Goal: Check status: Check status

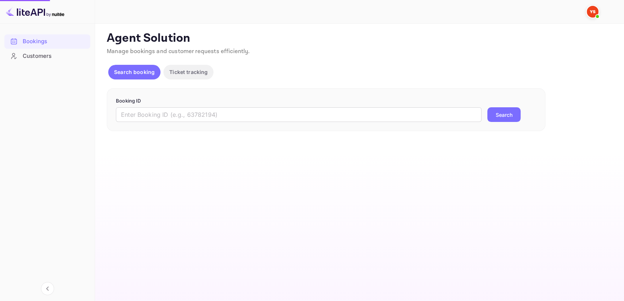
click at [181, 104] on p "Booking ID" at bounding box center [326, 100] width 421 height 7
click at [180, 115] on input "text" at bounding box center [299, 114] width 366 height 15
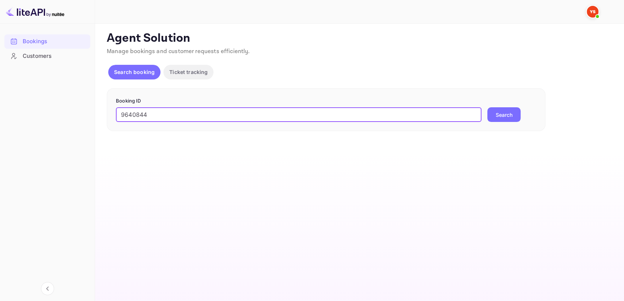
type input "9640844"
click at [498, 114] on button "Search" at bounding box center [504, 114] width 33 height 15
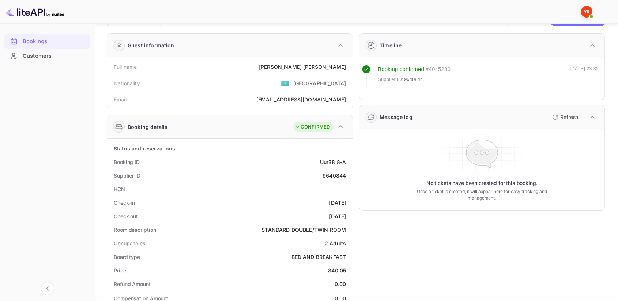
scroll to position [41, 0]
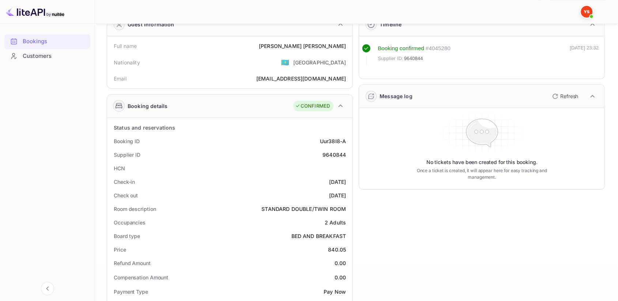
click at [337, 154] on div "9640844" at bounding box center [334, 155] width 23 height 8
copy div "9640844"
drag, startPoint x: 293, startPoint y: 43, endPoint x: 349, endPoint y: 44, distance: 56.0
click at [349, 44] on div "Full name [PERSON_NAME]" at bounding box center [230, 46] width 240 height 14
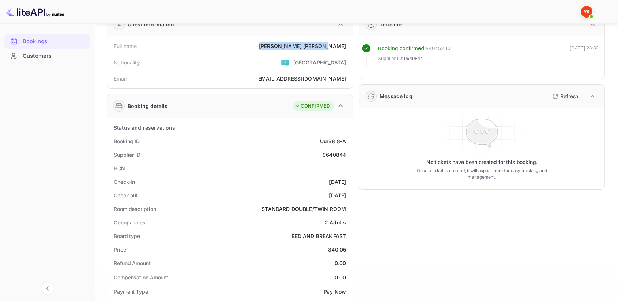
copy div "[PERSON_NAME]"
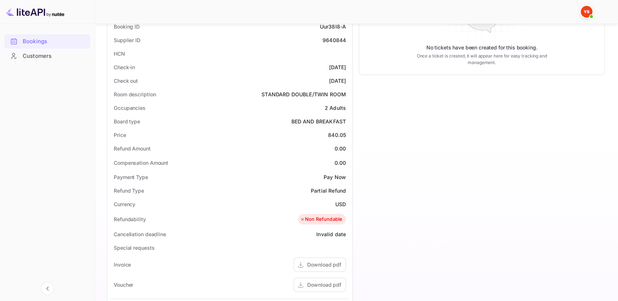
scroll to position [162, 0]
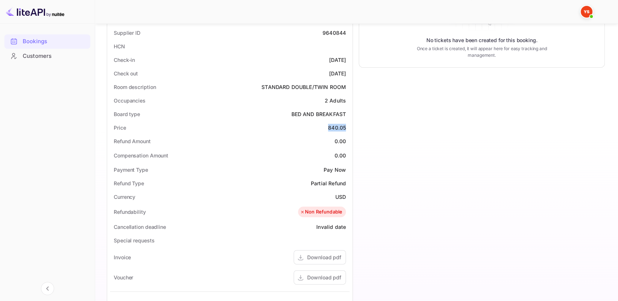
drag, startPoint x: 323, startPoint y: 125, endPoint x: 345, endPoint y: 126, distance: 22.3
click at [345, 126] on div "Price 840.05" at bounding box center [230, 128] width 240 height 14
copy div "840.05"
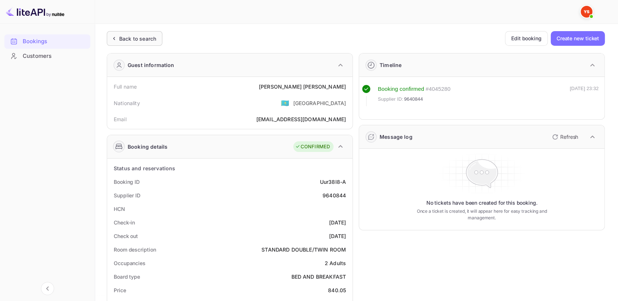
click at [132, 45] on div "Back to search" at bounding box center [135, 38] width 56 height 15
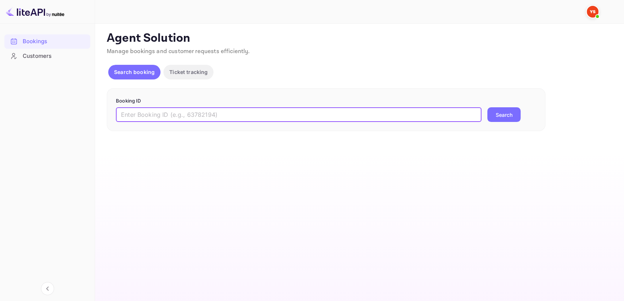
click at [173, 117] on input "text" at bounding box center [299, 114] width 366 height 15
paste input "9763101"
type input "9763101"
click at [507, 113] on button "Search" at bounding box center [504, 114] width 33 height 15
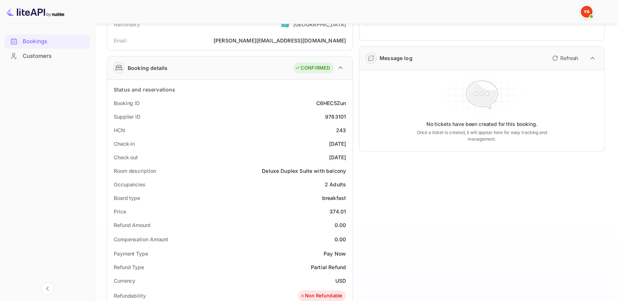
scroll to position [81, 0]
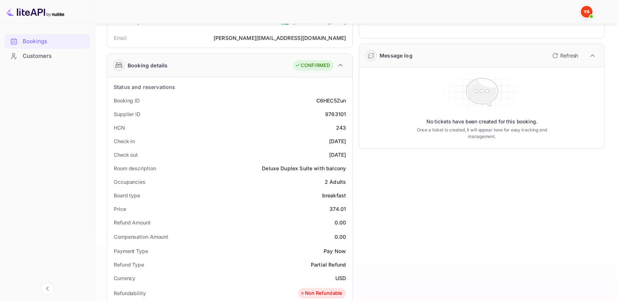
click at [333, 208] on div "374.01" at bounding box center [338, 209] width 16 height 8
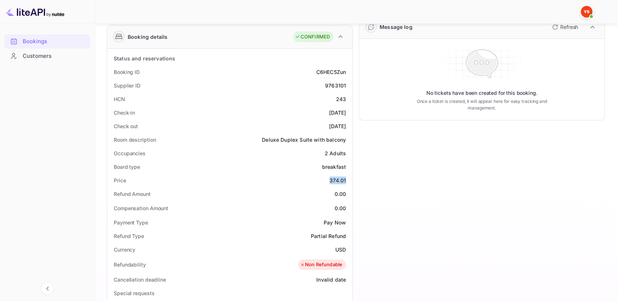
scroll to position [122, 0]
